Goal: Task Accomplishment & Management: Use online tool/utility

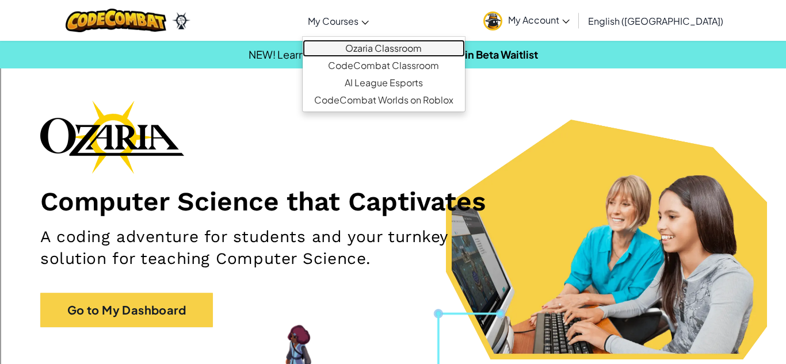
click at [367, 44] on link "Ozaria Classroom" at bounding box center [384, 48] width 162 height 17
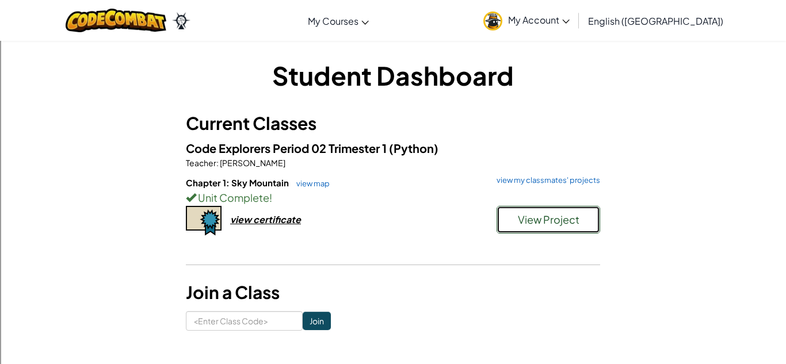
click at [510, 229] on button "View Project" at bounding box center [549, 220] width 104 height 28
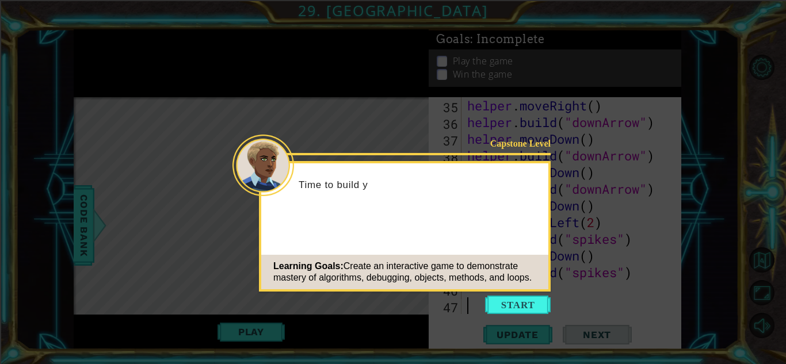
scroll to position [618, 0]
click at [514, 309] on button "Start" at bounding box center [518, 305] width 66 height 18
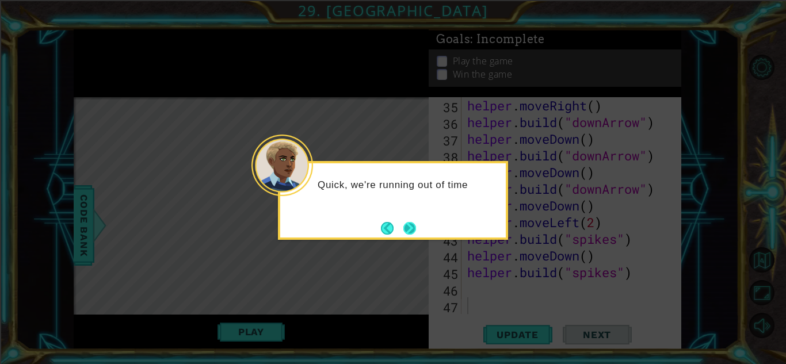
click at [408, 229] on button "Next" at bounding box center [410, 228] width 13 height 13
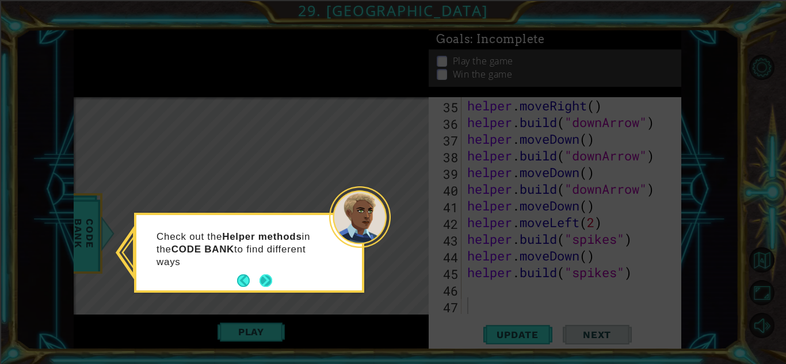
click at [260, 282] on button "Next" at bounding box center [266, 281] width 13 height 13
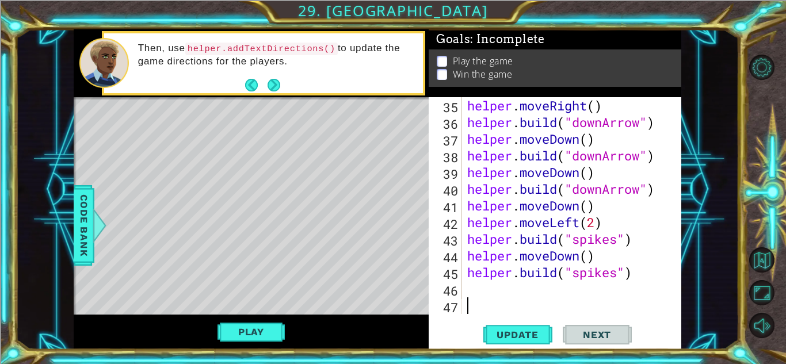
click at [281, 73] on div "Then, use helper.addTextDirections() to update the game directions for the play…" at bounding box center [276, 63] width 293 height 54
click at [273, 325] on button "Play" at bounding box center [251, 332] width 67 height 22
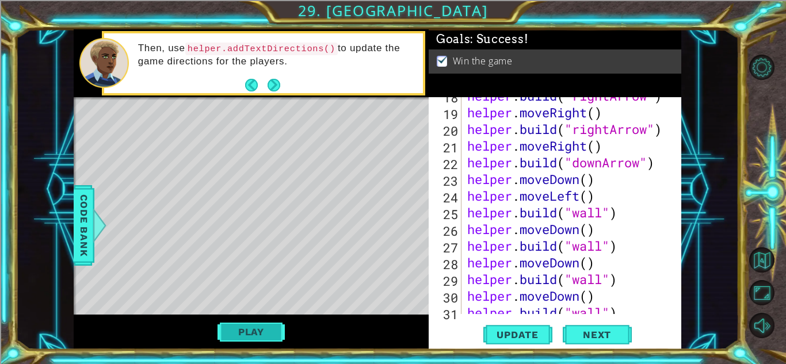
scroll to position [334, 0]
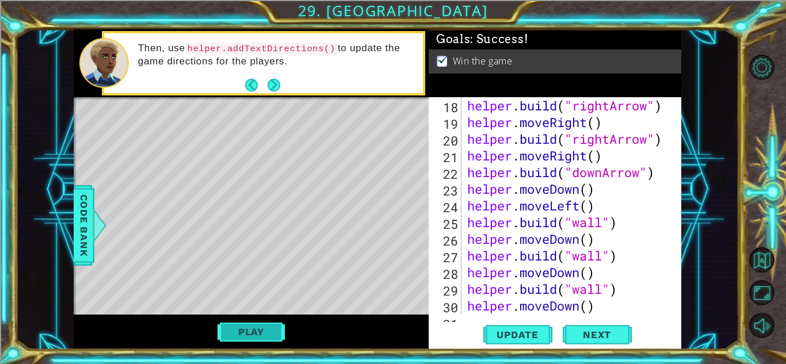
click at [256, 329] on button "Play" at bounding box center [251, 332] width 67 height 22
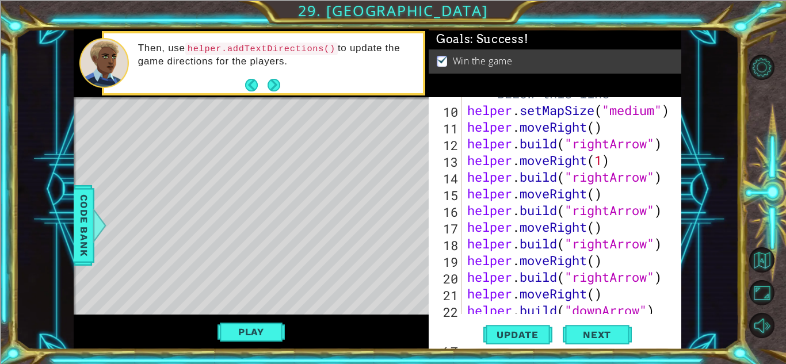
scroll to position [0, 0]
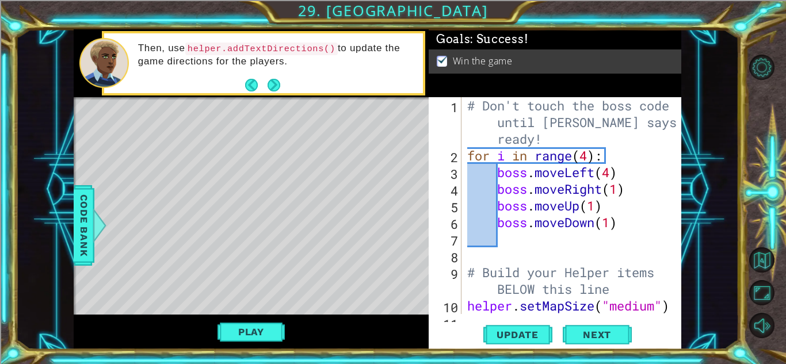
click at [621, 215] on div "# Don't touch the boss code until [PERSON_NAME] says you're ready! for i in ran…" at bounding box center [574, 239] width 219 height 284
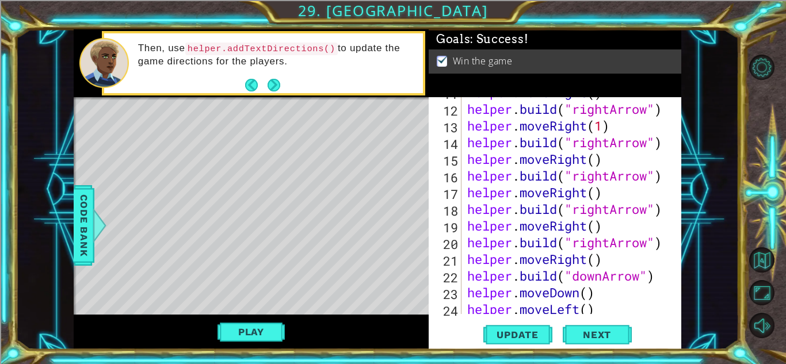
scroll to position [229, 0]
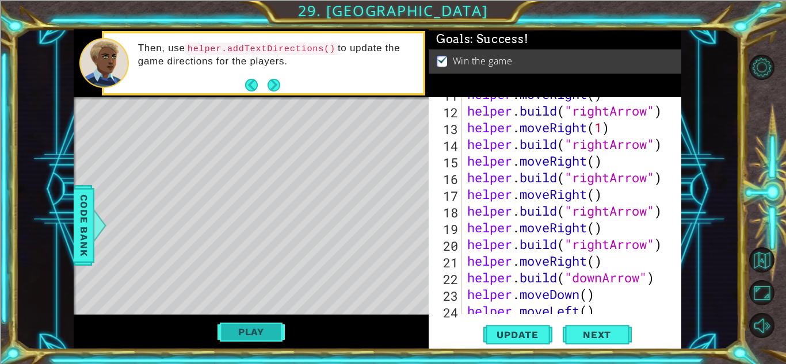
click at [257, 332] on button "Play" at bounding box center [251, 332] width 67 height 22
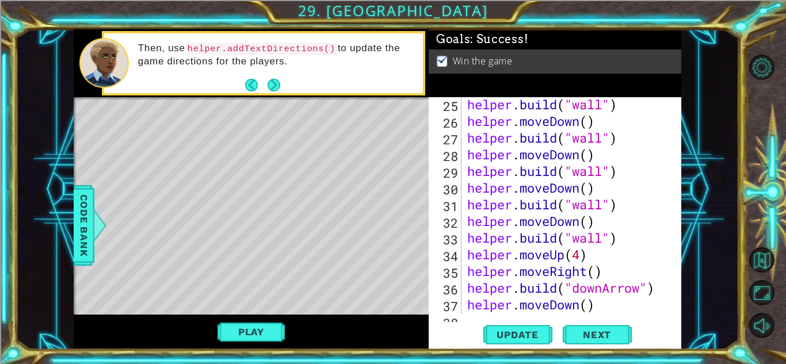
scroll to position [543, 0]
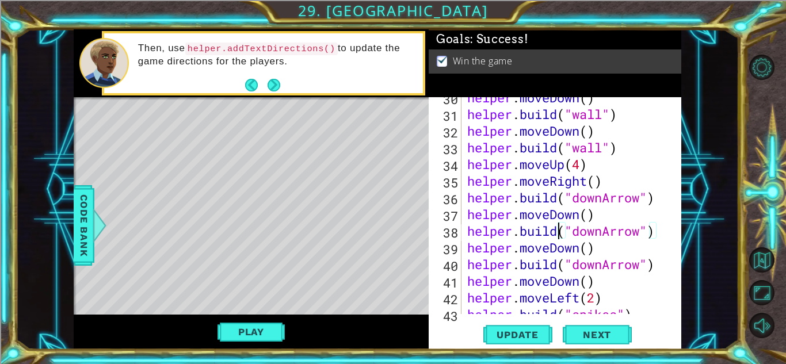
click at [151, 153] on div "Level Map" at bounding box center [340, 266] width 532 height 339
click at [121, 127] on div "Level Map" at bounding box center [340, 266] width 532 height 339
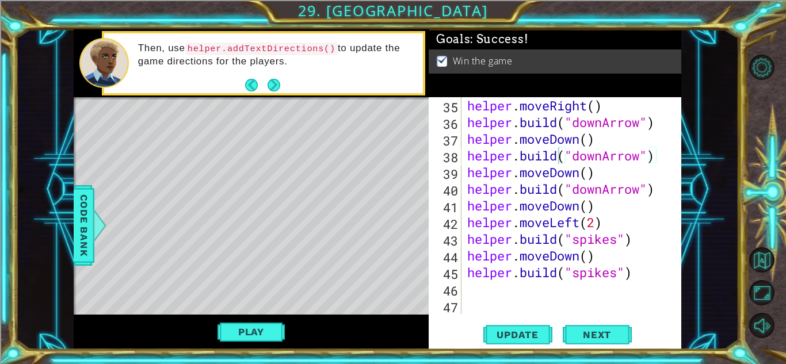
click at [640, 279] on div "helper . moveRight ( ) helper . build ( "downArrow" ) helper . moveDown ( ) hel…" at bounding box center [574, 222] width 219 height 250
click at [636, 253] on div "helper . moveRight ( ) helper . build ( "downArrow" ) helper . moveDown ( ) hel…" at bounding box center [574, 222] width 219 height 250
click at [634, 243] on div "helper . moveRight ( ) helper . build ( "downArrow" ) helper . moveDown ( ) hel…" at bounding box center [574, 222] width 219 height 250
click at [604, 223] on div "helper . moveRight ( ) helper . build ( "downArrow" ) helper . moveDown ( ) hel…" at bounding box center [574, 222] width 219 height 250
click at [594, 212] on div "helper . moveRight ( ) helper . build ( "downArrow" ) helper . moveDown ( ) hel…" at bounding box center [574, 222] width 219 height 250
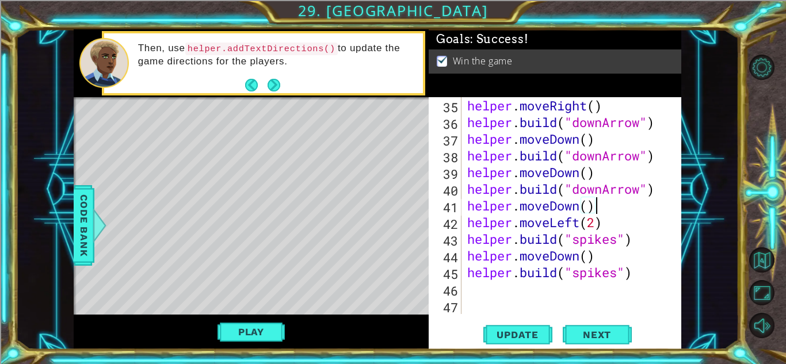
click at [660, 195] on div "helper . moveRight ( ) helper . build ( "downArrow" ) helper . moveDown ( ) hel…" at bounding box center [574, 222] width 219 height 250
click at [596, 176] on div "helper . moveRight ( ) helper . build ( "downArrow" ) helper . moveDown ( ) hel…" at bounding box center [574, 222] width 219 height 250
click at [661, 161] on div "helper . moveRight ( ) helper . build ( "downArrow" ) helper . moveDown ( ) hel…" at bounding box center [574, 222] width 219 height 250
click at [597, 140] on div "helper . moveRight ( ) helper . build ( "downArrow" ) helper . moveDown ( ) hel…" at bounding box center [574, 222] width 219 height 250
click at [660, 128] on div "helper . moveRight ( ) helper . build ( "downArrow" ) helper . moveDown ( ) hel…" at bounding box center [574, 222] width 219 height 250
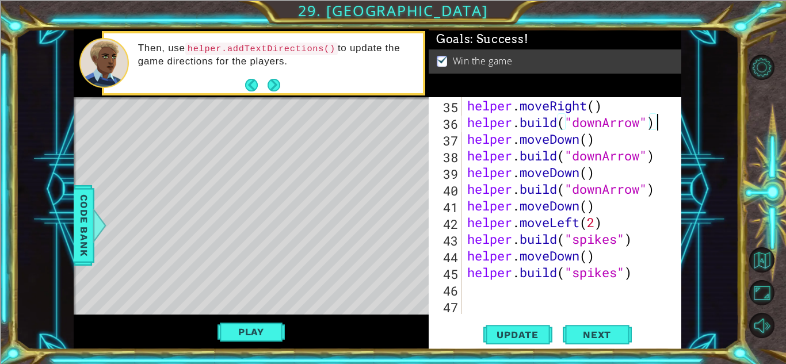
click at [609, 109] on div "helper . moveRight ( ) helper . build ( "downArrow" ) helper . moveDown ( ) hel…" at bounding box center [574, 222] width 219 height 250
click at [634, 280] on div "helper . moveRight ( ) helper . build ( "downArrow" ) helper . moveDown ( ) hel…" at bounding box center [574, 222] width 219 height 250
type textarea "helper.moveUp(4)"
click at [251, 326] on button "Play" at bounding box center [251, 332] width 67 height 22
click at [594, 326] on button "Next" at bounding box center [597, 334] width 69 height 25
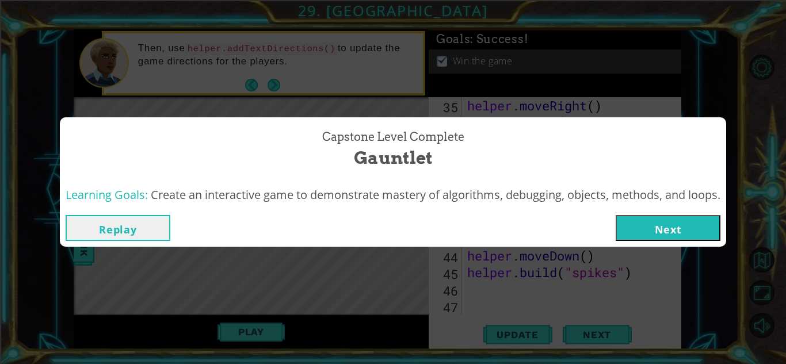
click at [653, 229] on button "Next" at bounding box center [668, 228] width 105 height 26
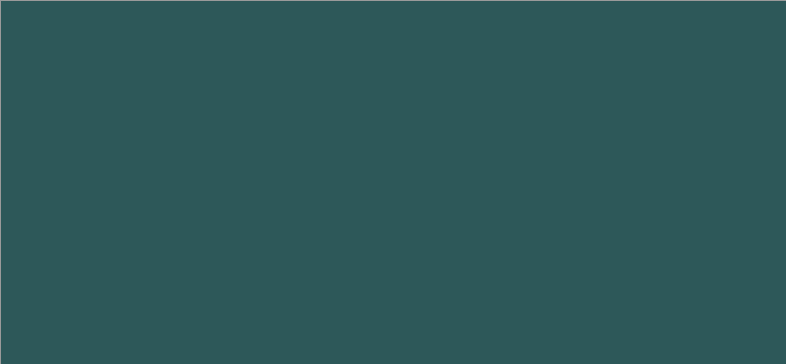
click at [653, 229] on body at bounding box center [393, 182] width 786 height 364
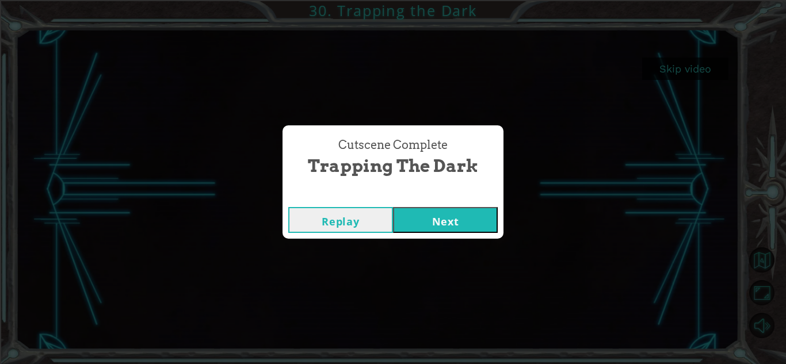
click at [420, 219] on button "Next" at bounding box center [445, 220] width 105 height 26
